Goal: Information Seeking & Learning: Learn about a topic

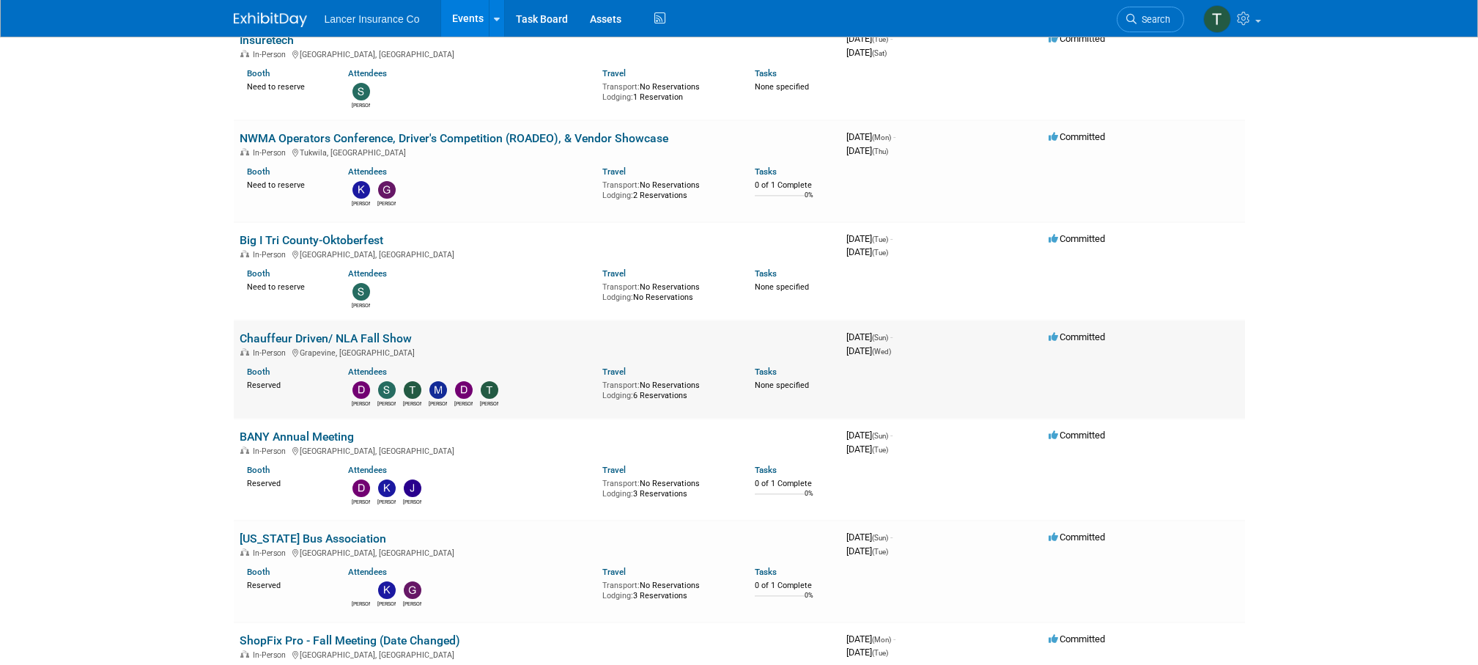
scroll to position [242, 0]
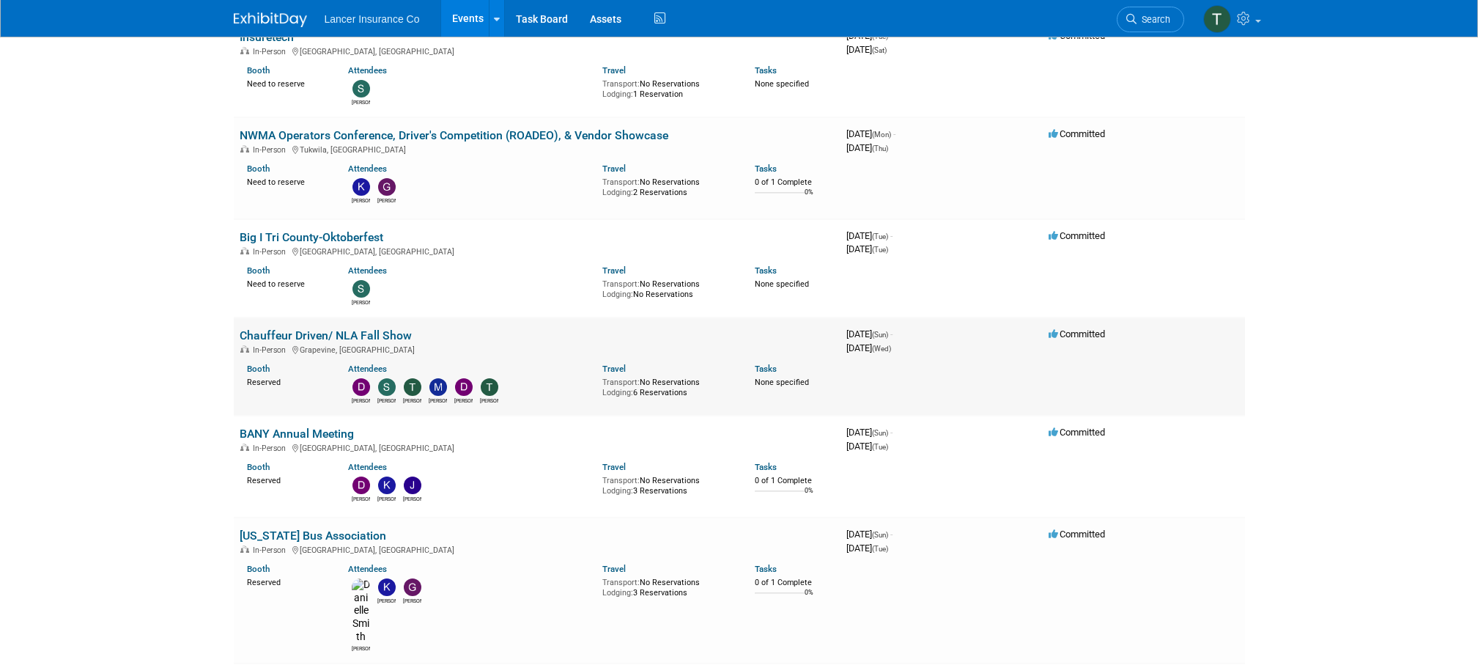
click at [278, 334] on link "Chauffeur Driven/ NLA Fall Show" at bounding box center [326, 335] width 172 height 14
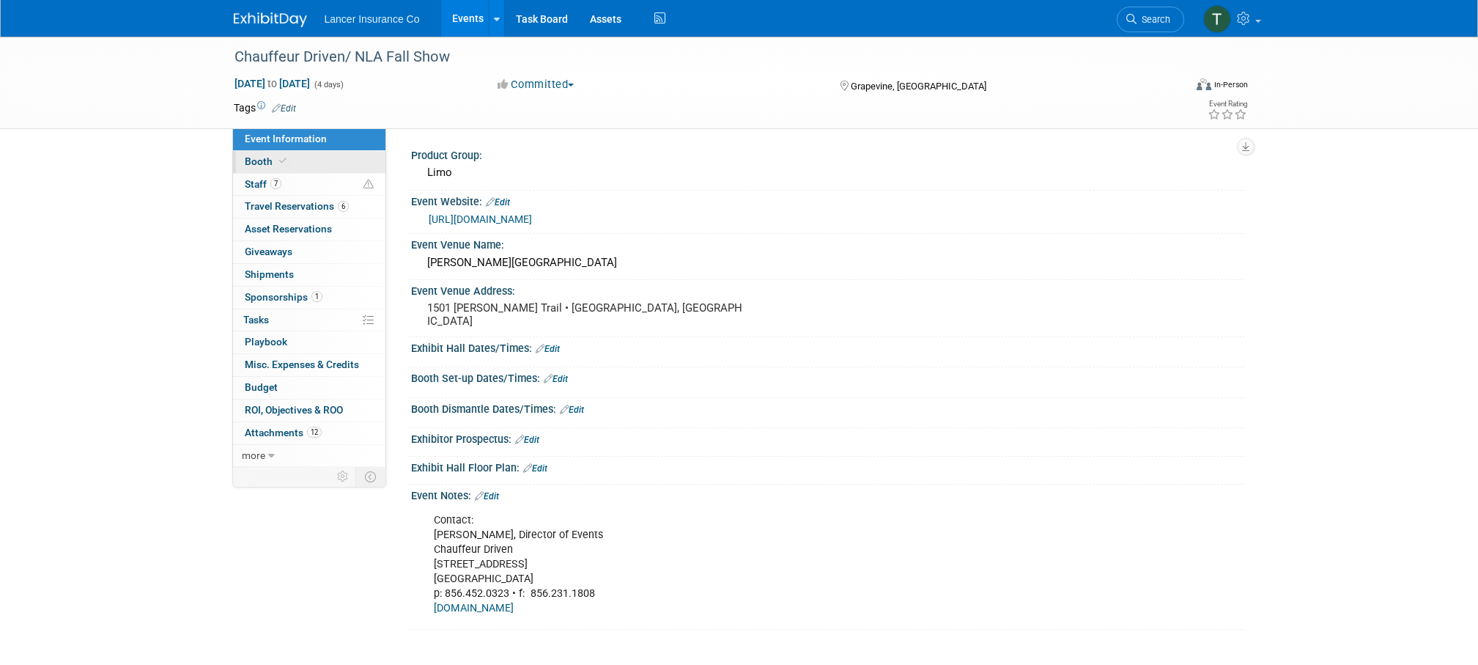
click at [259, 161] on span "Booth" at bounding box center [267, 161] width 45 height 12
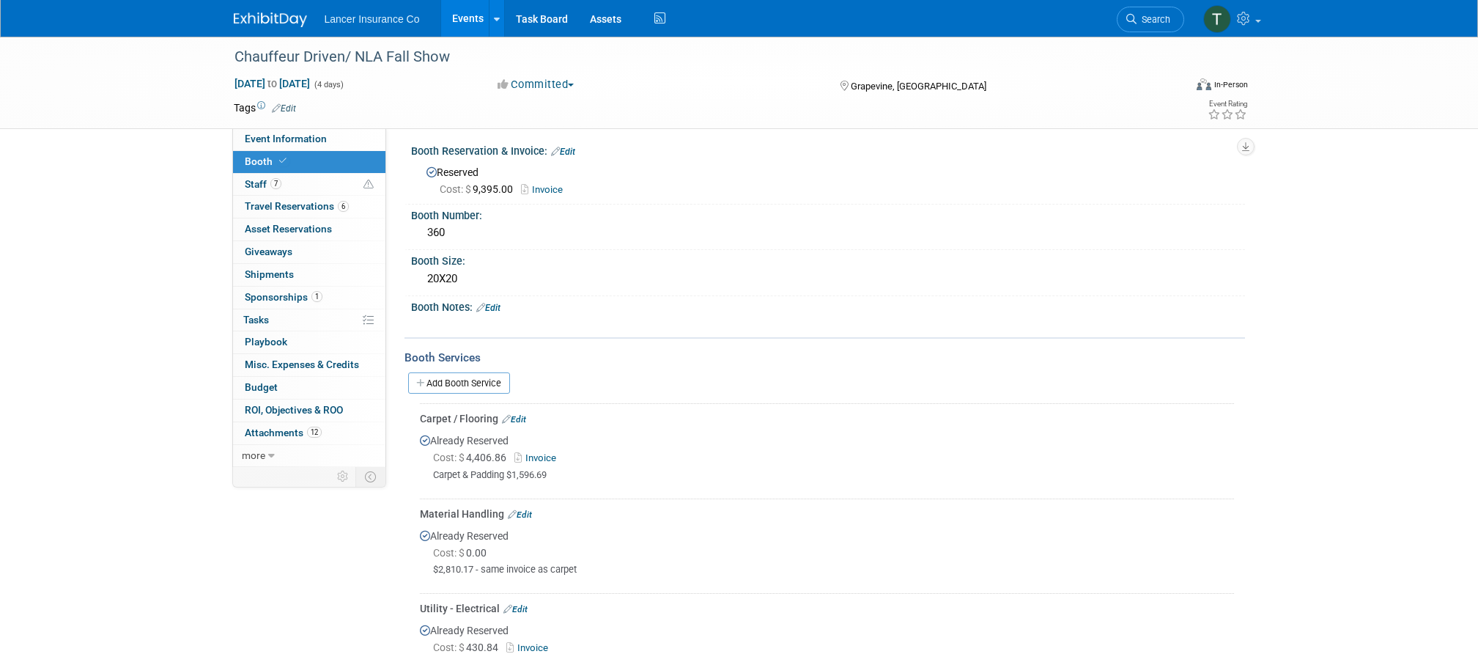
scroll to position [13, 0]
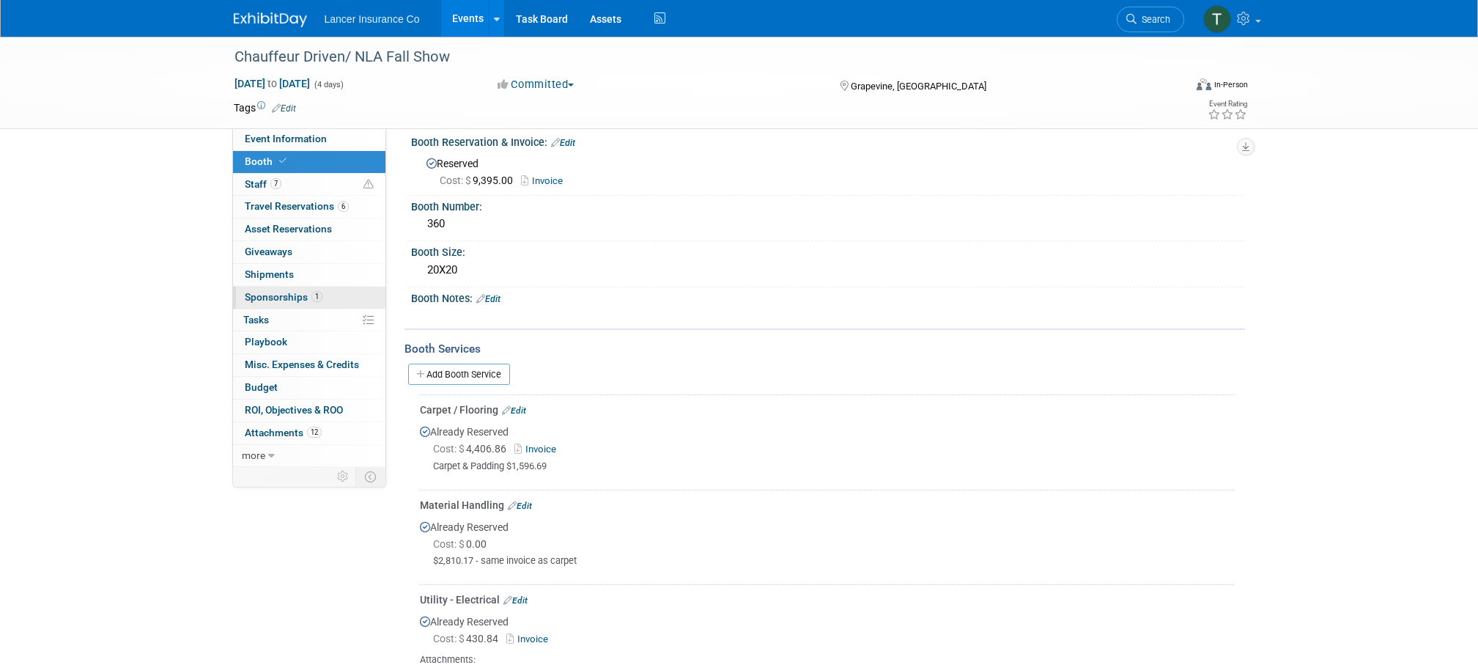
click at [261, 299] on span "Sponsorships 1" at bounding box center [284, 297] width 78 height 12
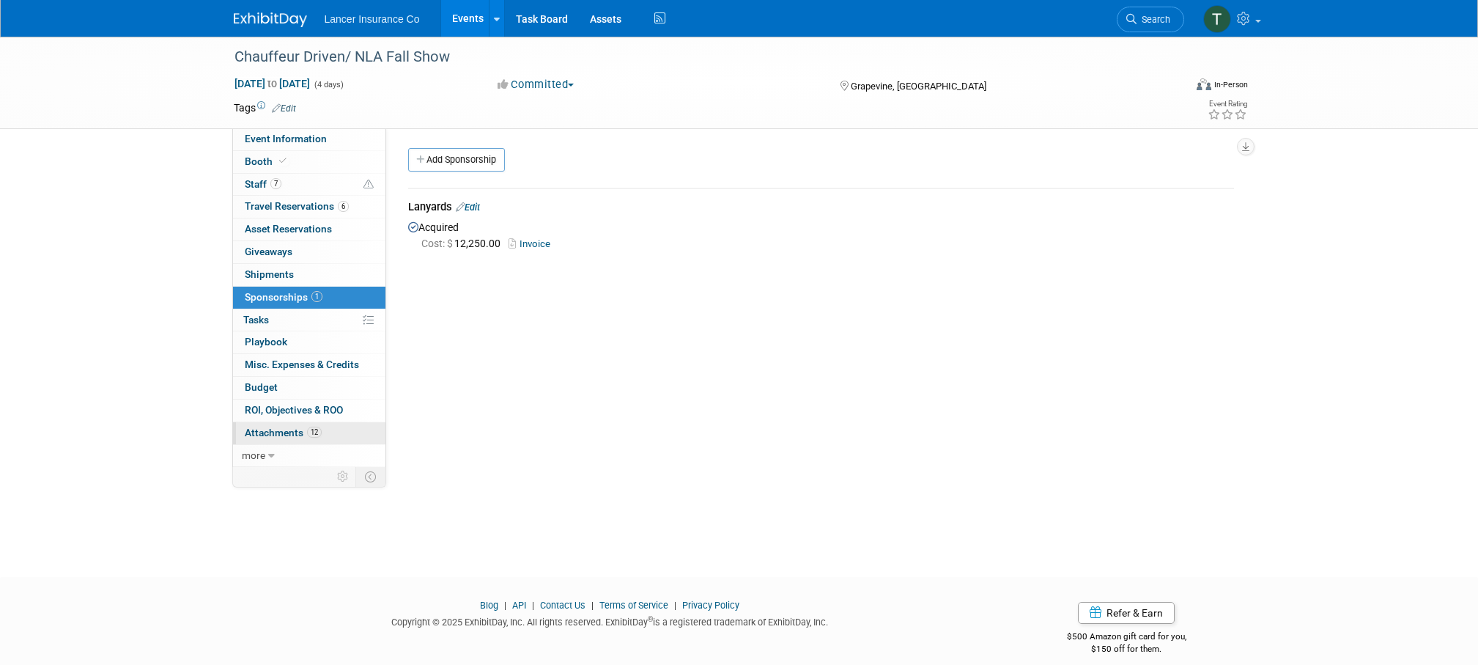
click at [278, 427] on span "Attachments 12" at bounding box center [283, 433] width 77 height 12
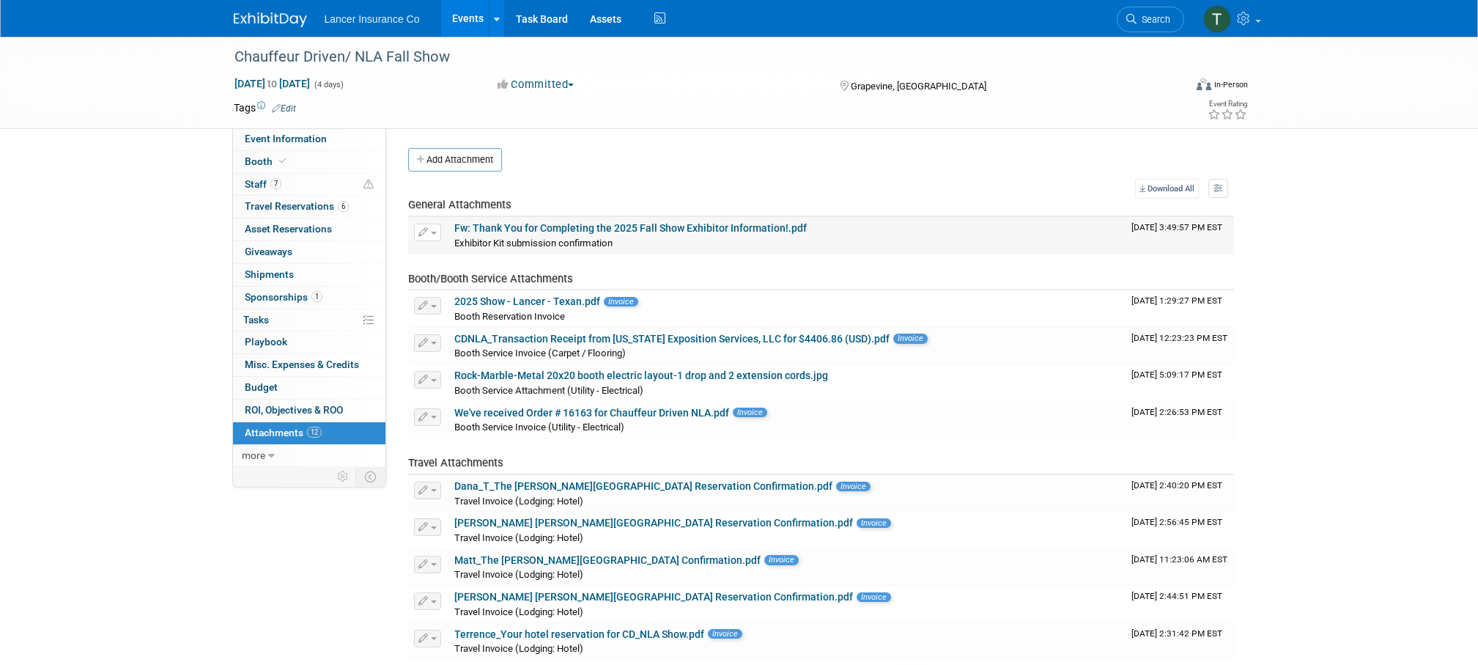
click at [603, 228] on link "Fw: Thank You for Completing the 2025 Fall Show Exhibitor Information!.pdf" at bounding box center [630, 228] width 353 height 12
